Goal: Information Seeking & Learning: Learn about a topic

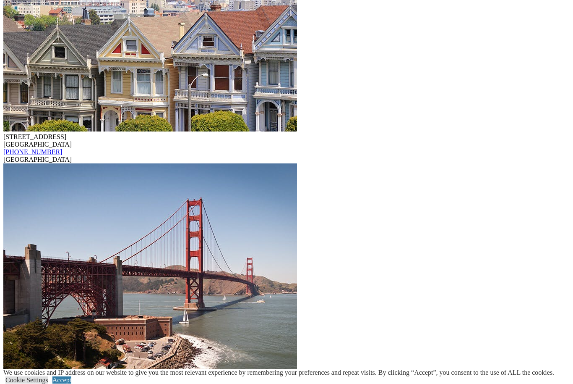
scroll to position [3251, 0]
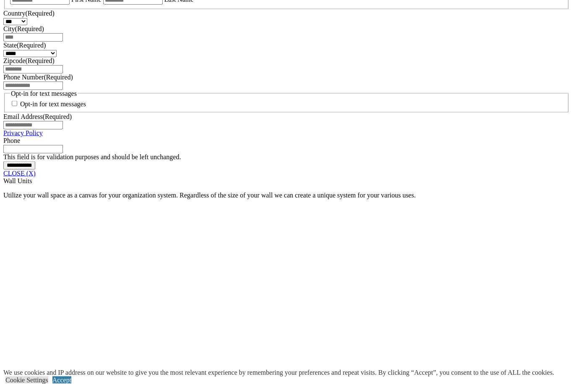
scroll to position [602, 0]
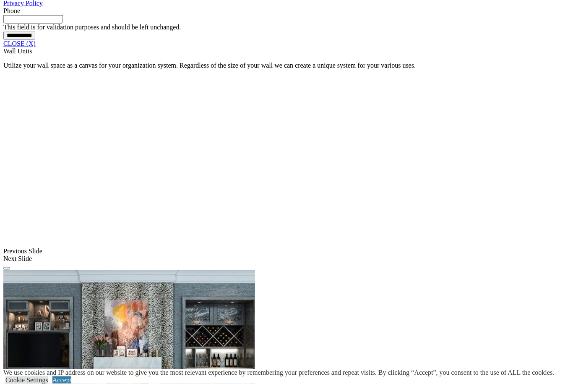
scroll to position [731, 0]
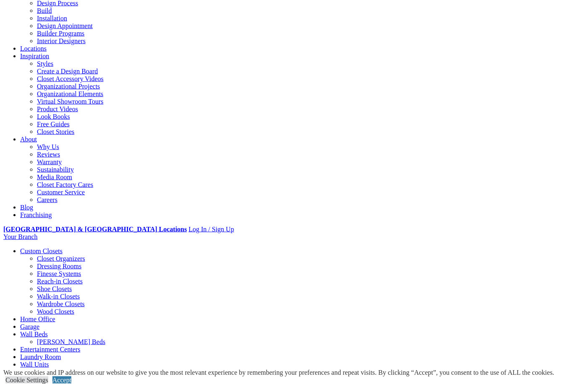
scroll to position [99, 0]
click at [39, 323] on link "Garage" at bounding box center [29, 326] width 19 height 7
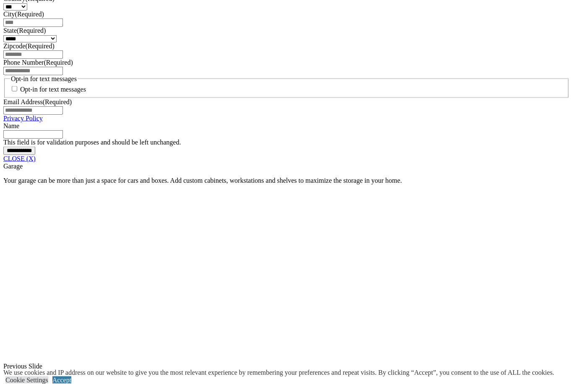
scroll to position [607, 0]
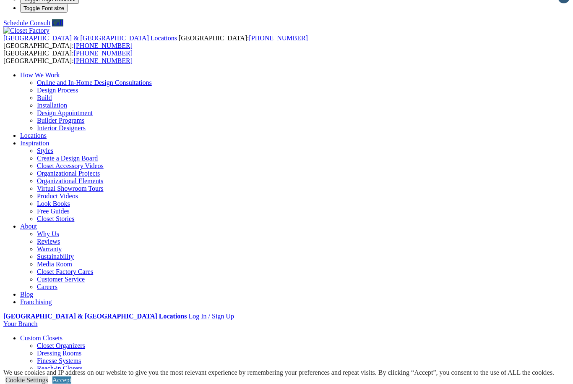
scroll to position [0, 0]
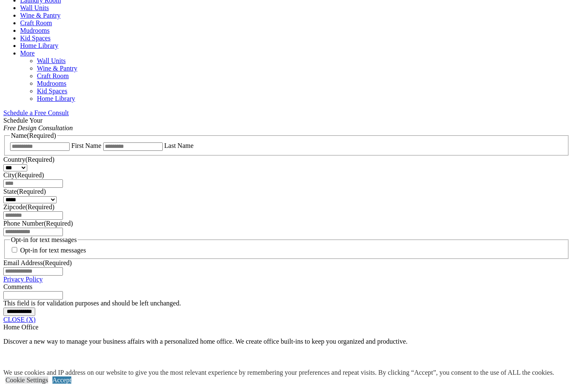
scroll to position [549, 0]
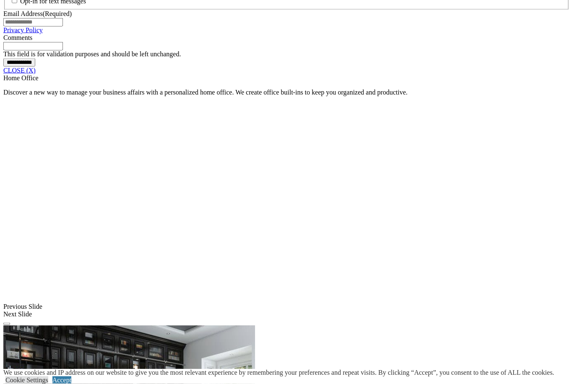
scroll to position [704, 0]
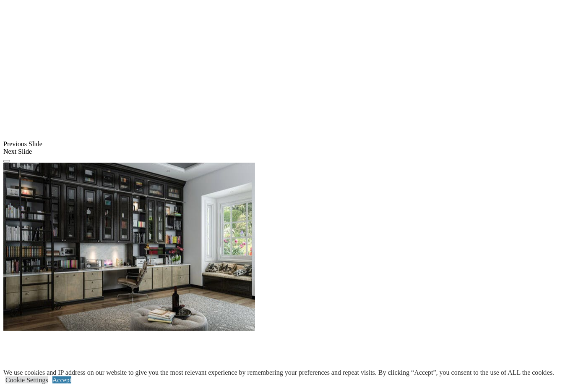
scroll to position [867, 0]
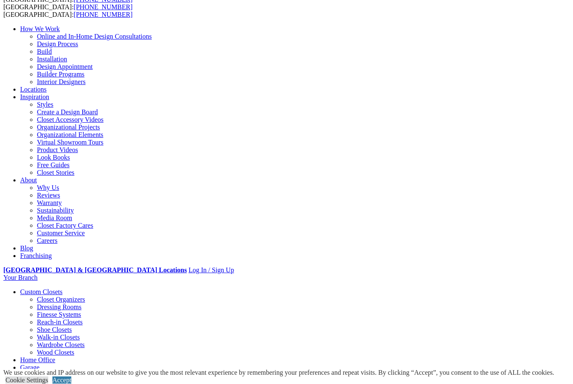
scroll to position [0, 0]
